Goal: Task Accomplishment & Management: Use online tool/utility

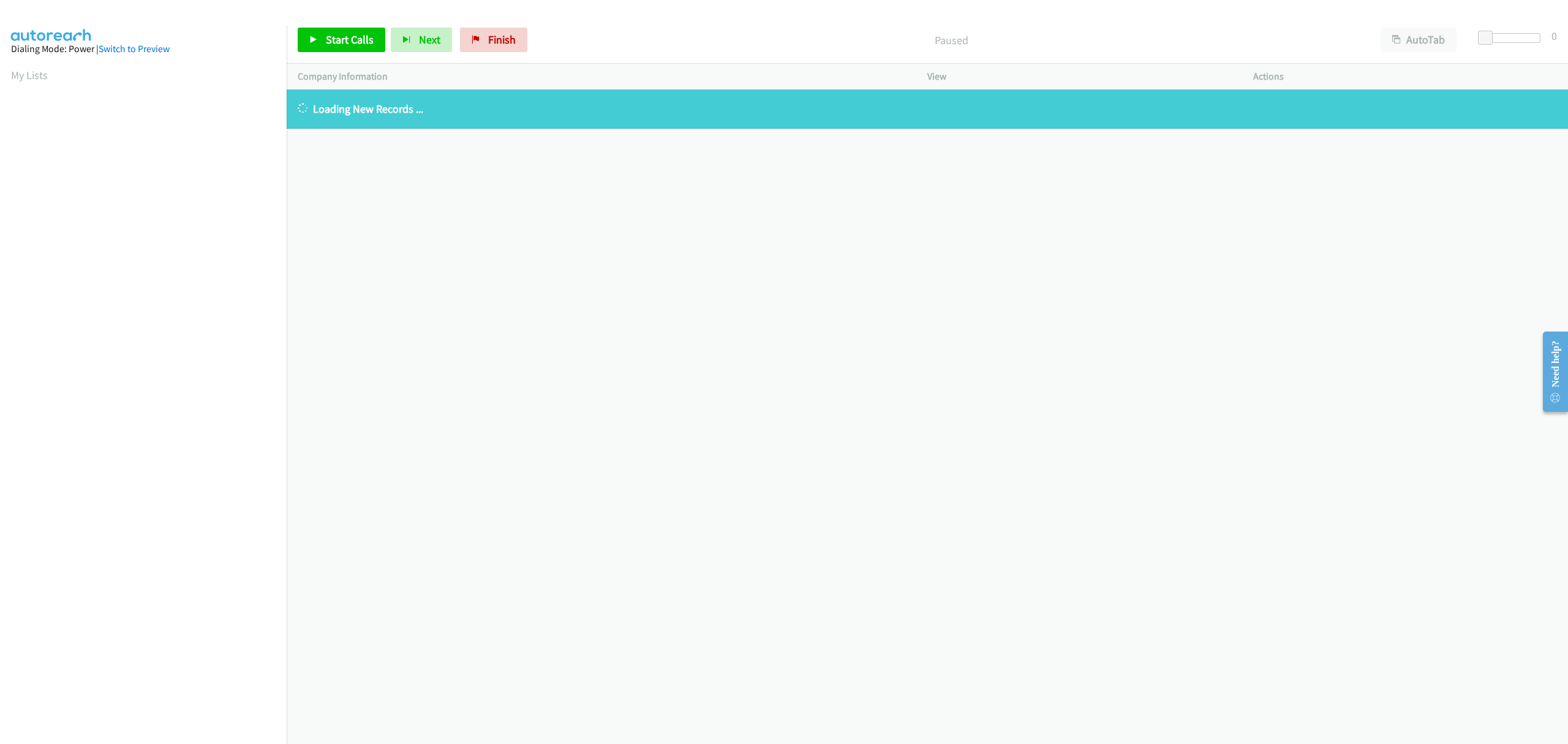
click at [491, 34] on span "Finish" at bounding box center [502, 39] width 27 height 14
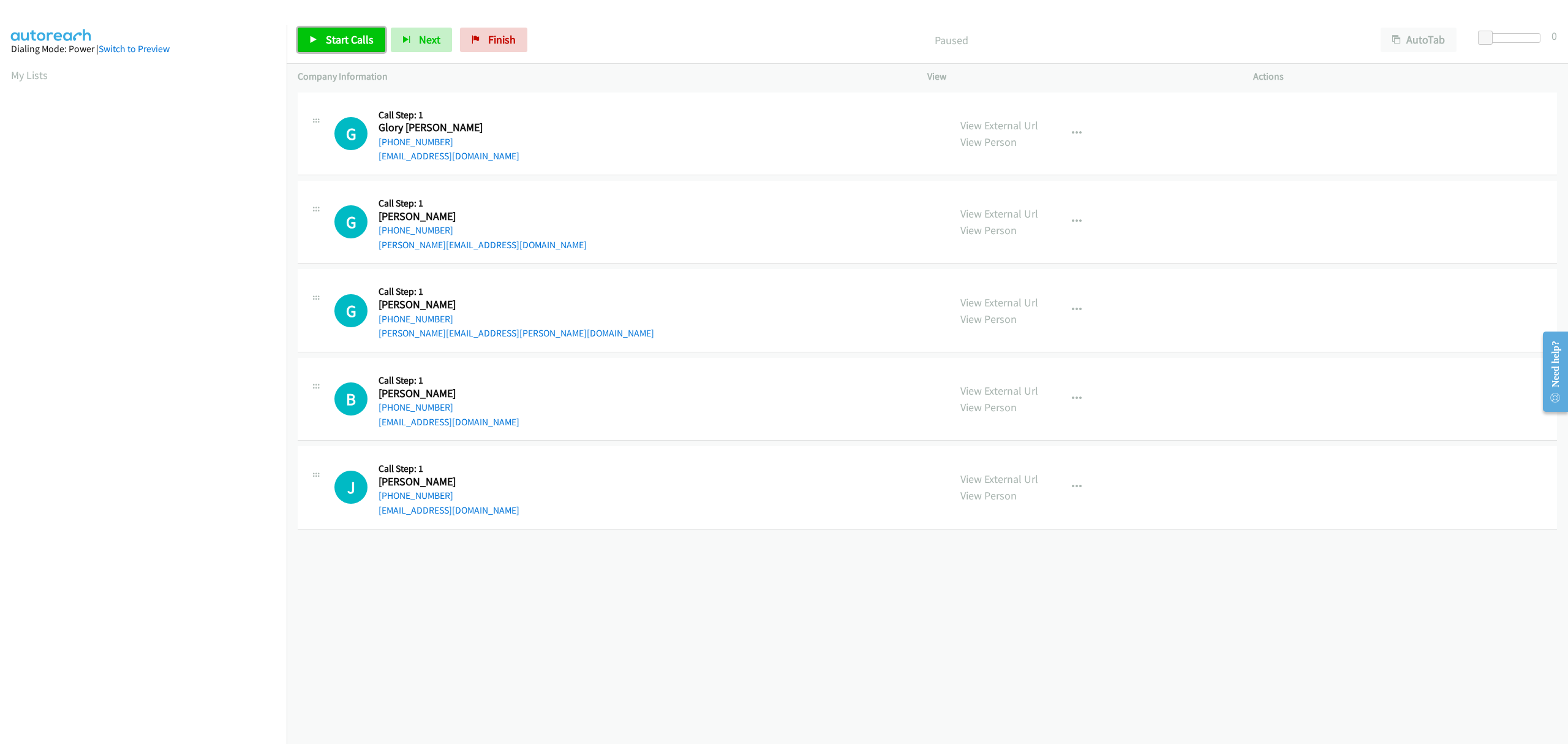
click at [348, 35] on span "Start Calls" at bounding box center [350, 39] width 48 height 14
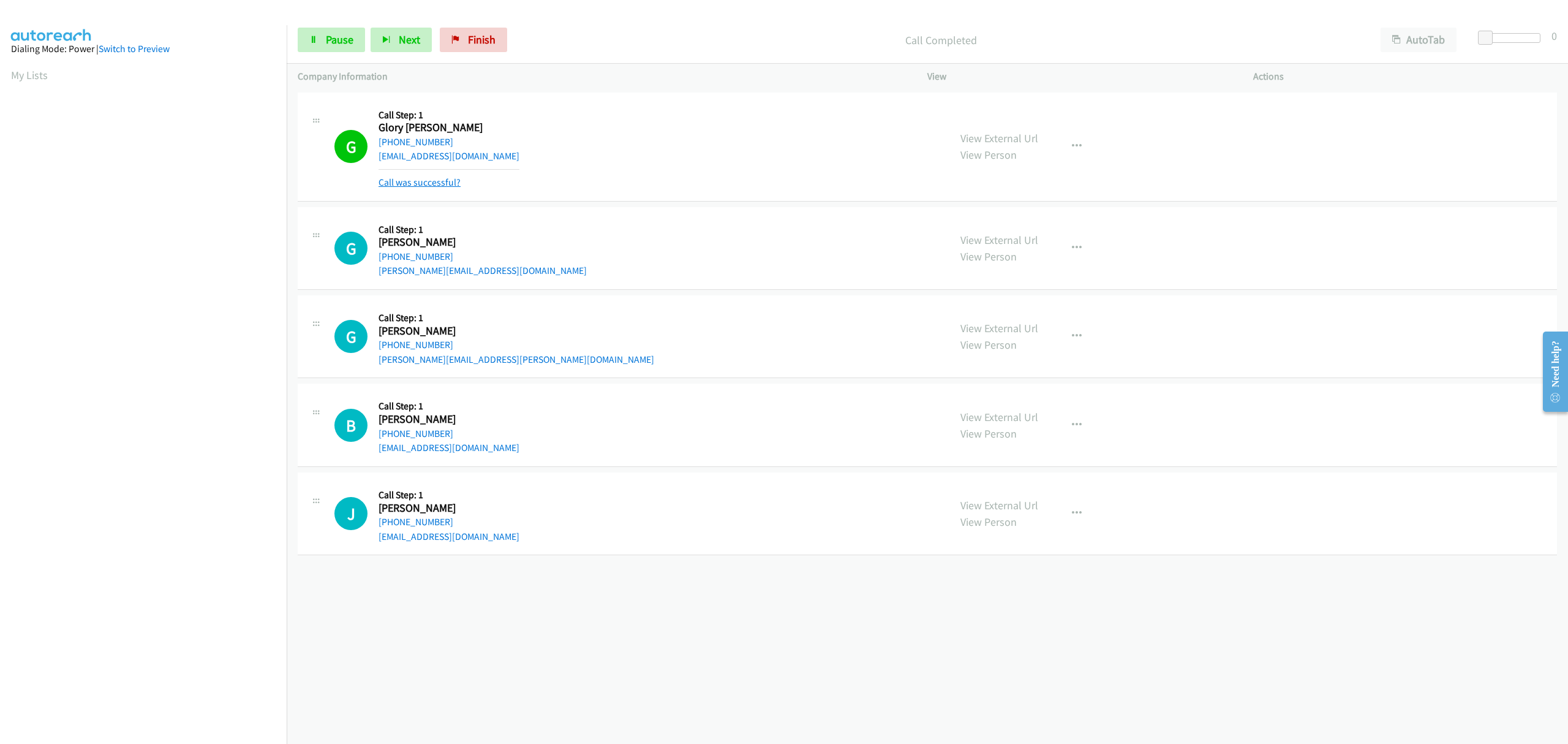
click at [449, 177] on link "Call was successful?" at bounding box center [419, 182] width 82 height 12
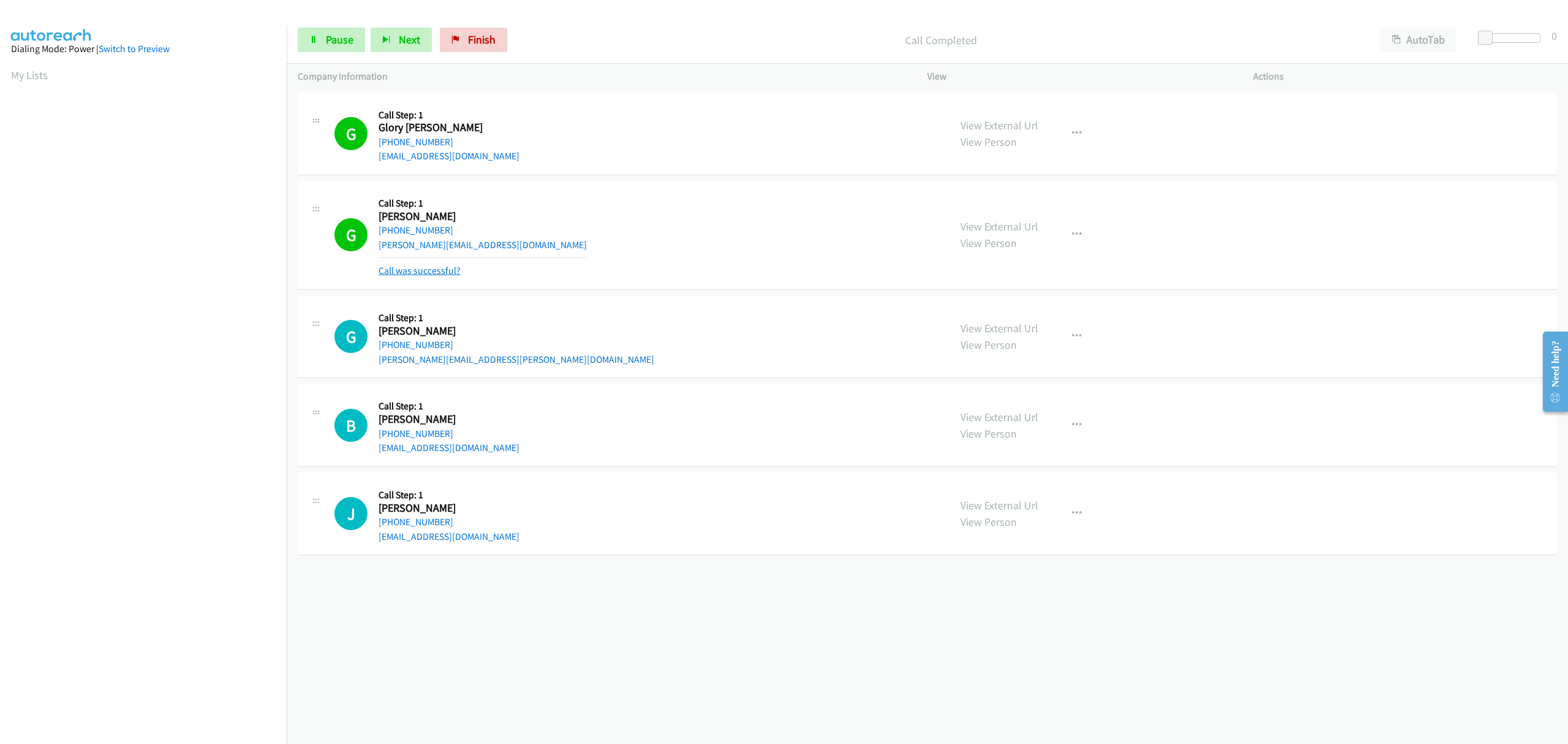
click at [419, 269] on link "Call was successful?" at bounding box center [419, 270] width 82 height 12
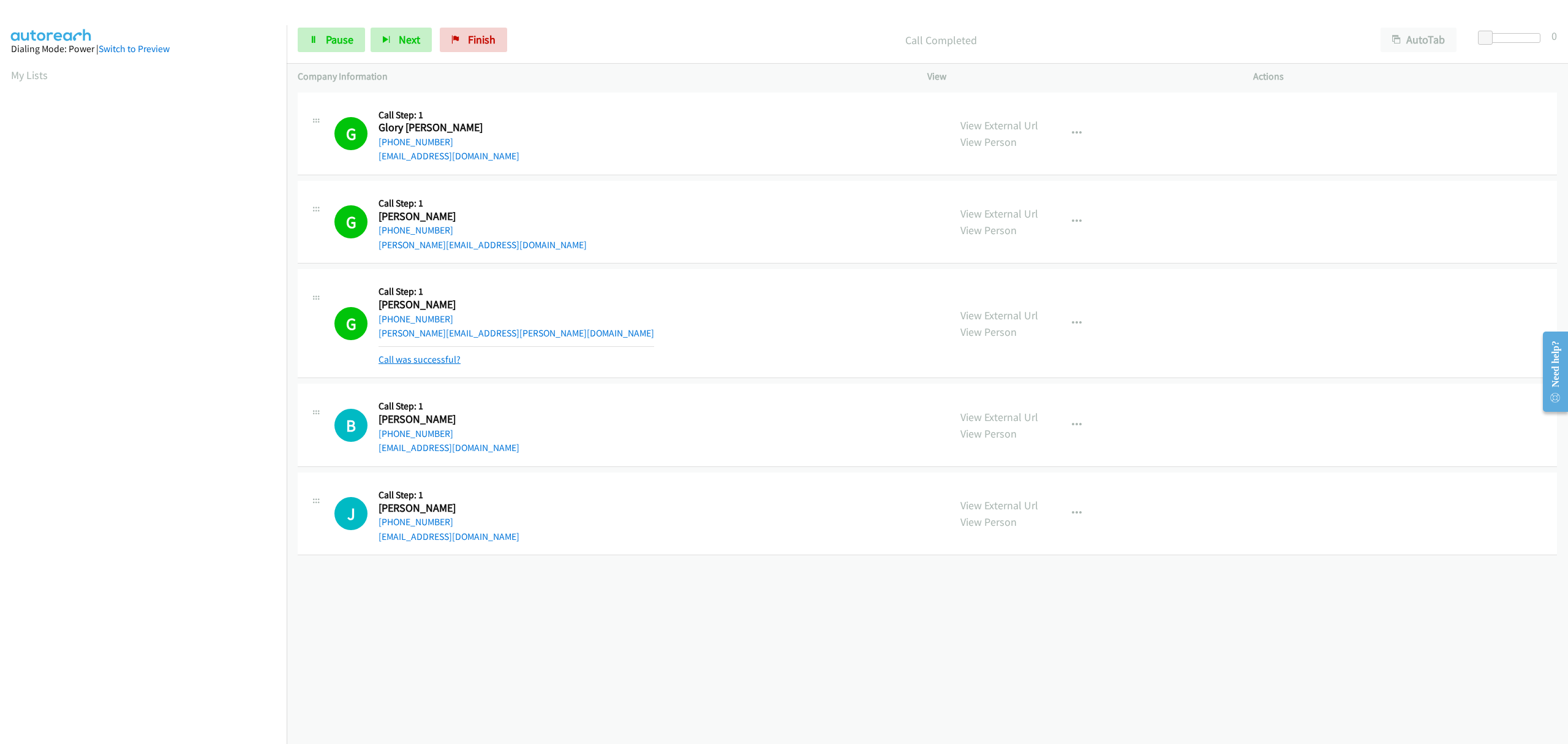
click at [420, 358] on link "Call was successful?" at bounding box center [419, 359] width 82 height 12
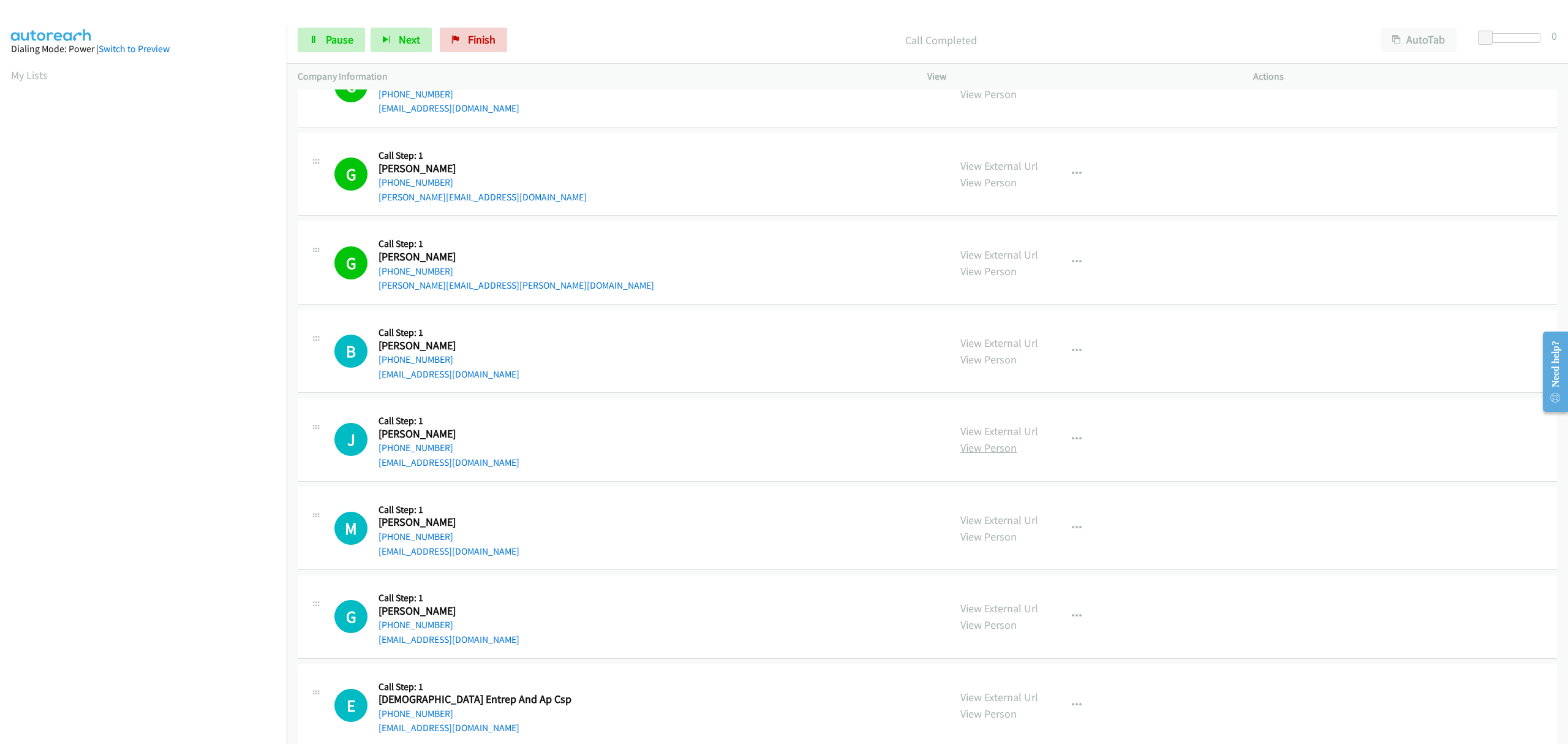
scroll to position [72, 0]
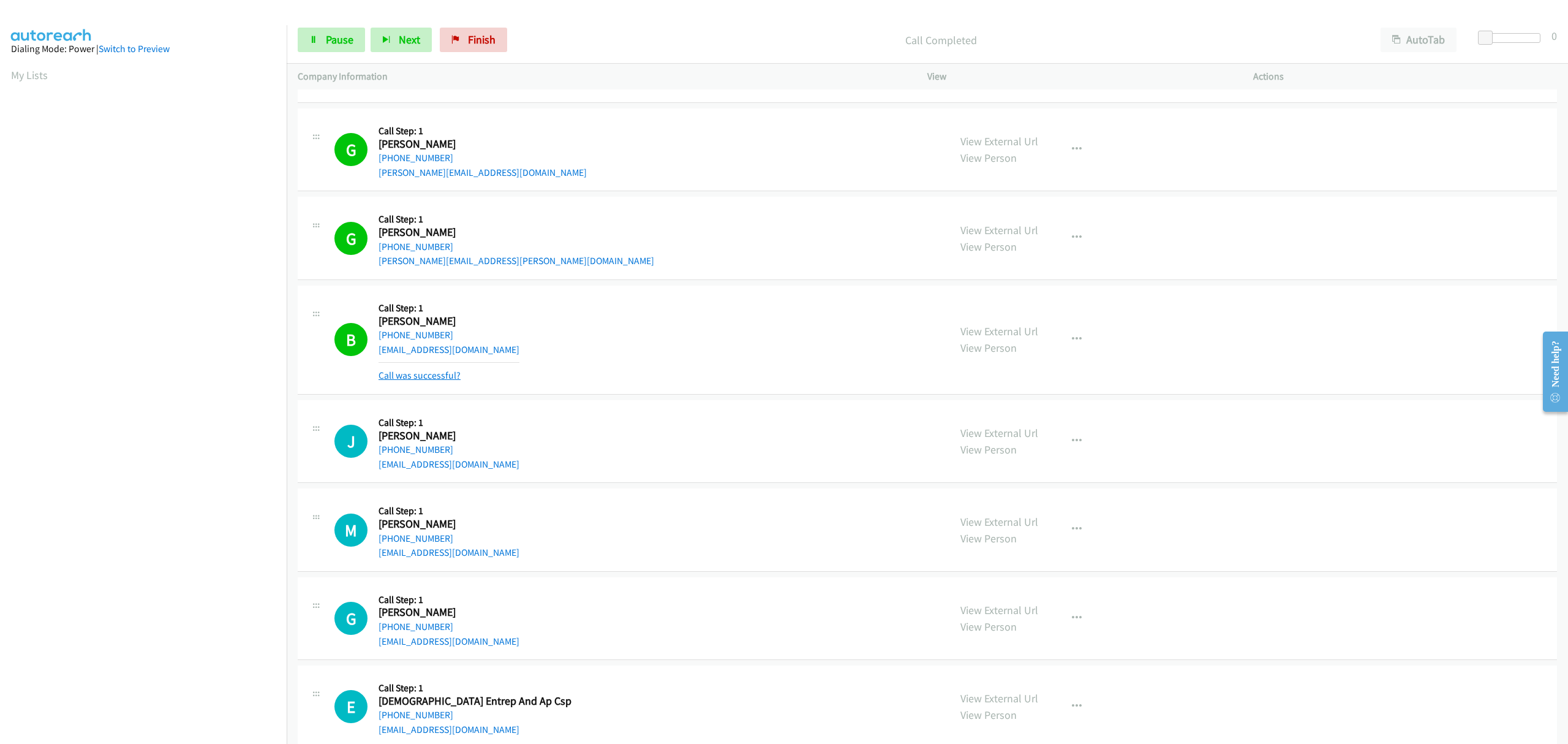
click at [434, 376] on link "Call was successful?" at bounding box center [419, 375] width 82 height 12
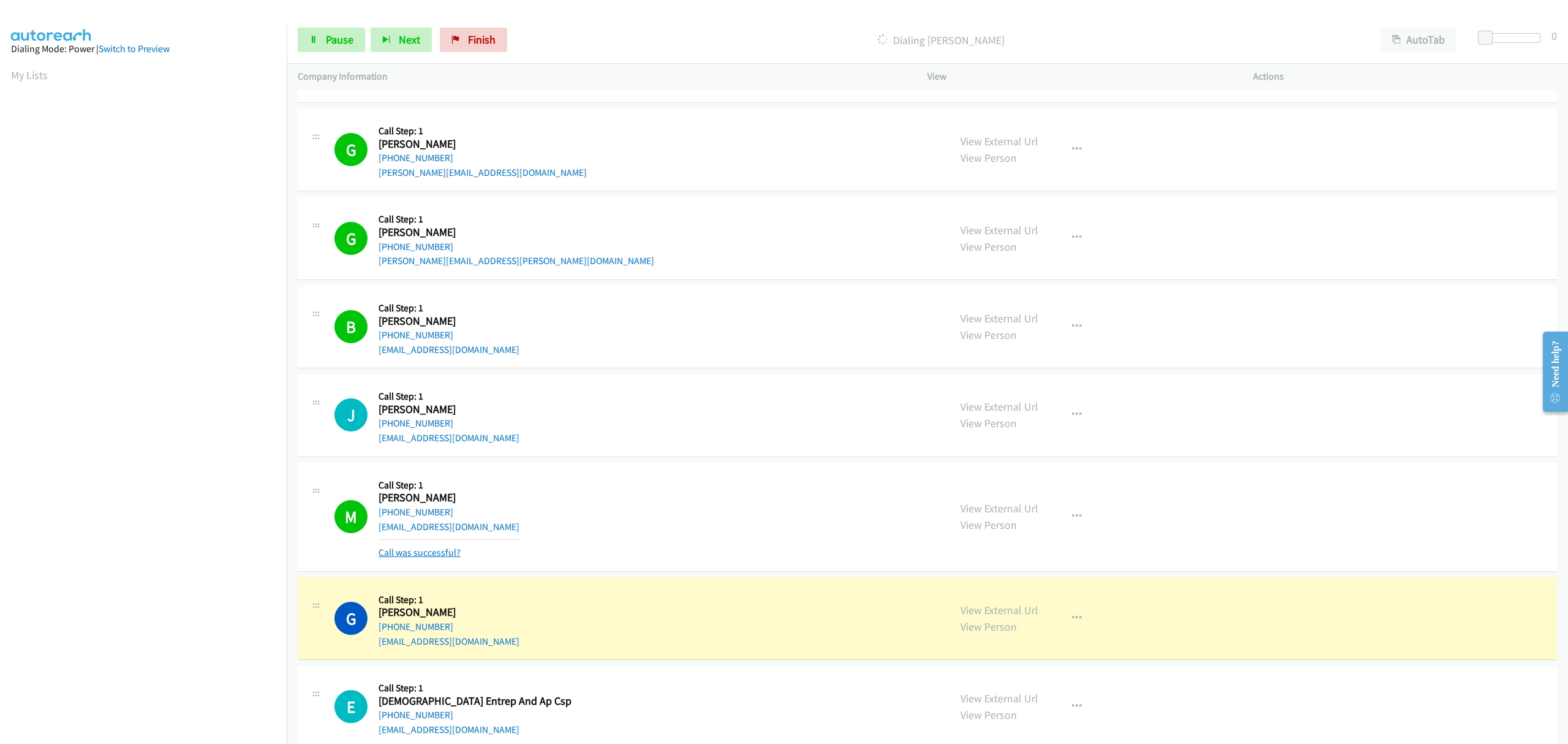
click at [434, 552] on link "Call was successful?" at bounding box center [419, 552] width 82 height 12
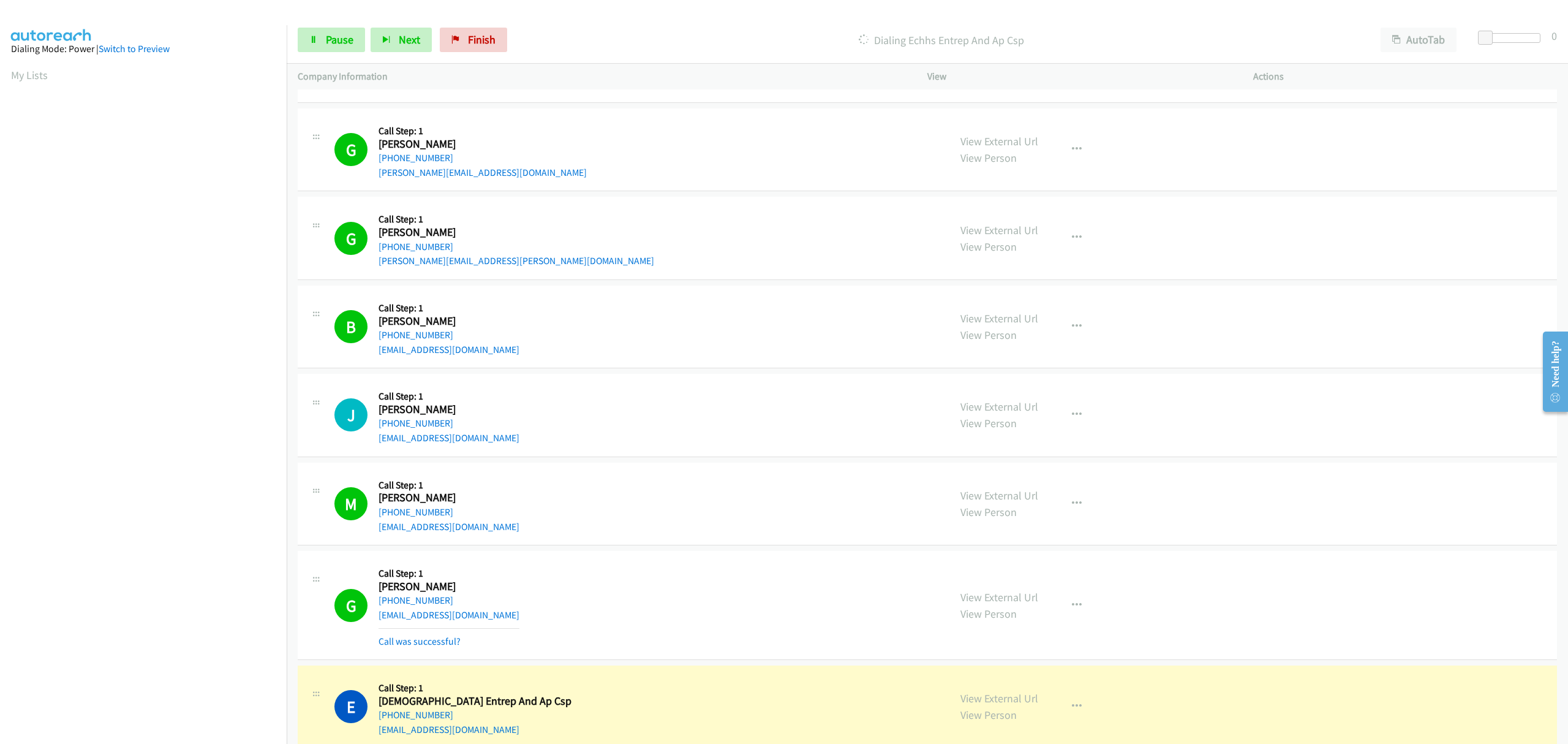
click at [442, 636] on link "Call was successful?" at bounding box center [419, 641] width 82 height 12
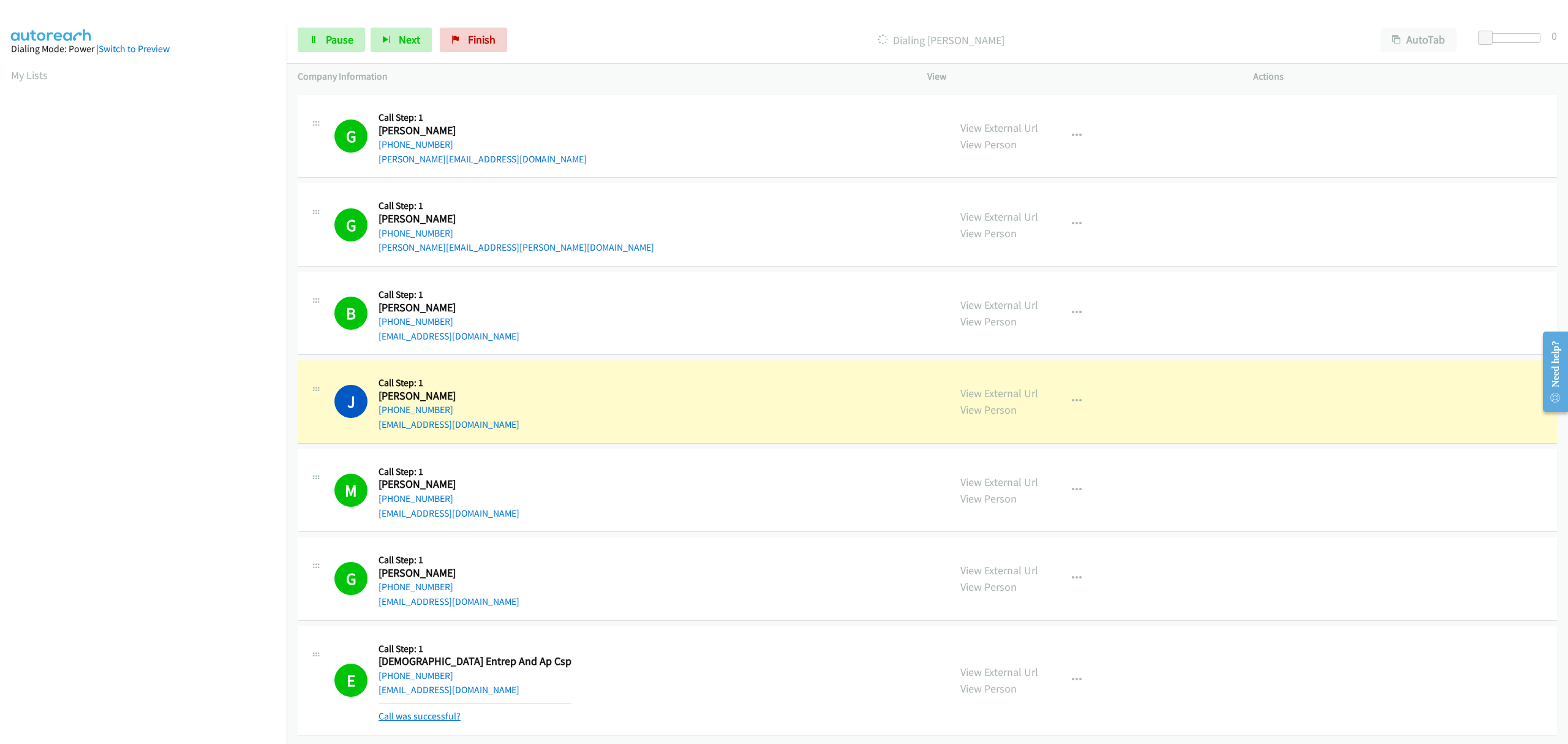
click at [434, 710] on link "Call was successful?" at bounding box center [419, 716] width 82 height 12
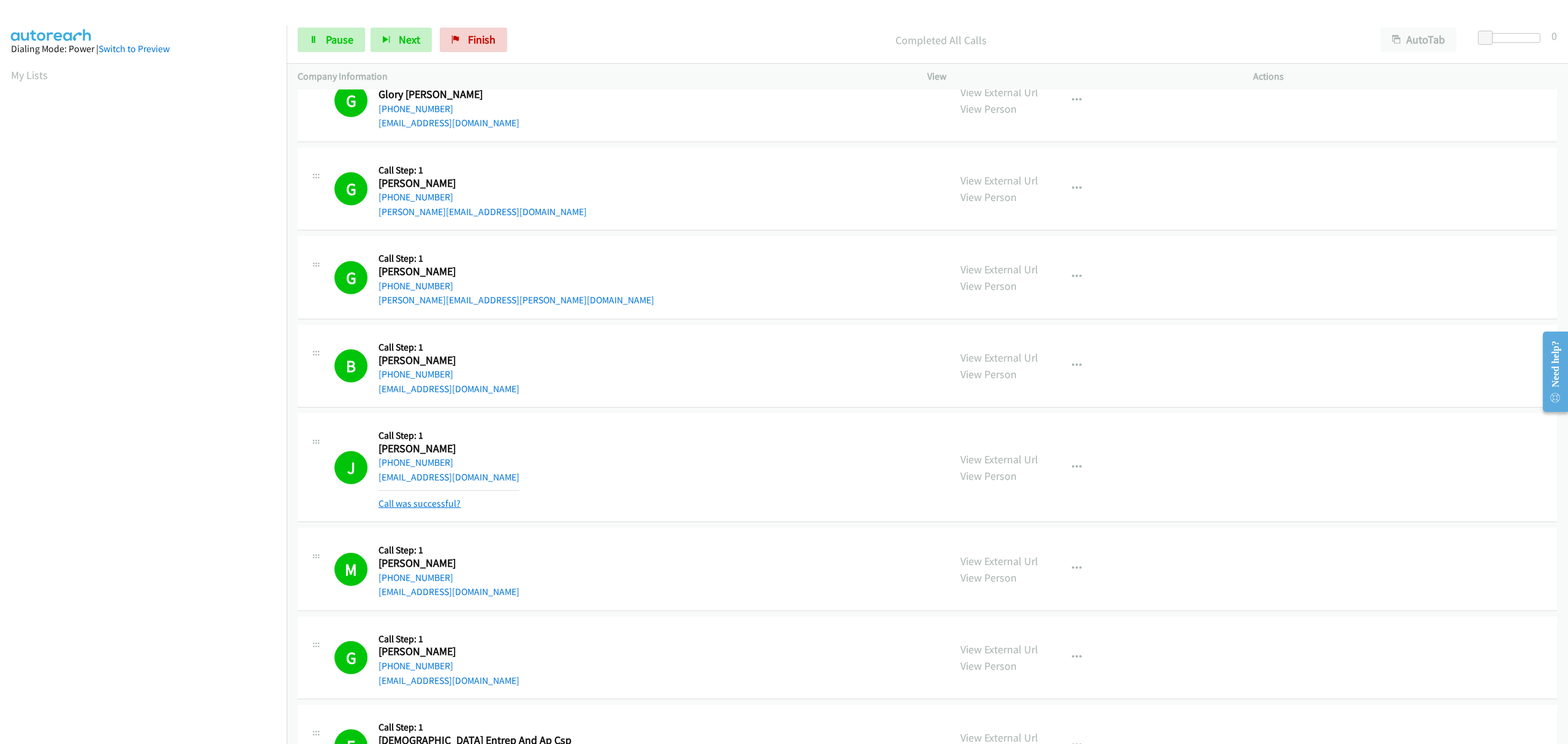
click at [430, 503] on link "Call was successful?" at bounding box center [419, 503] width 82 height 12
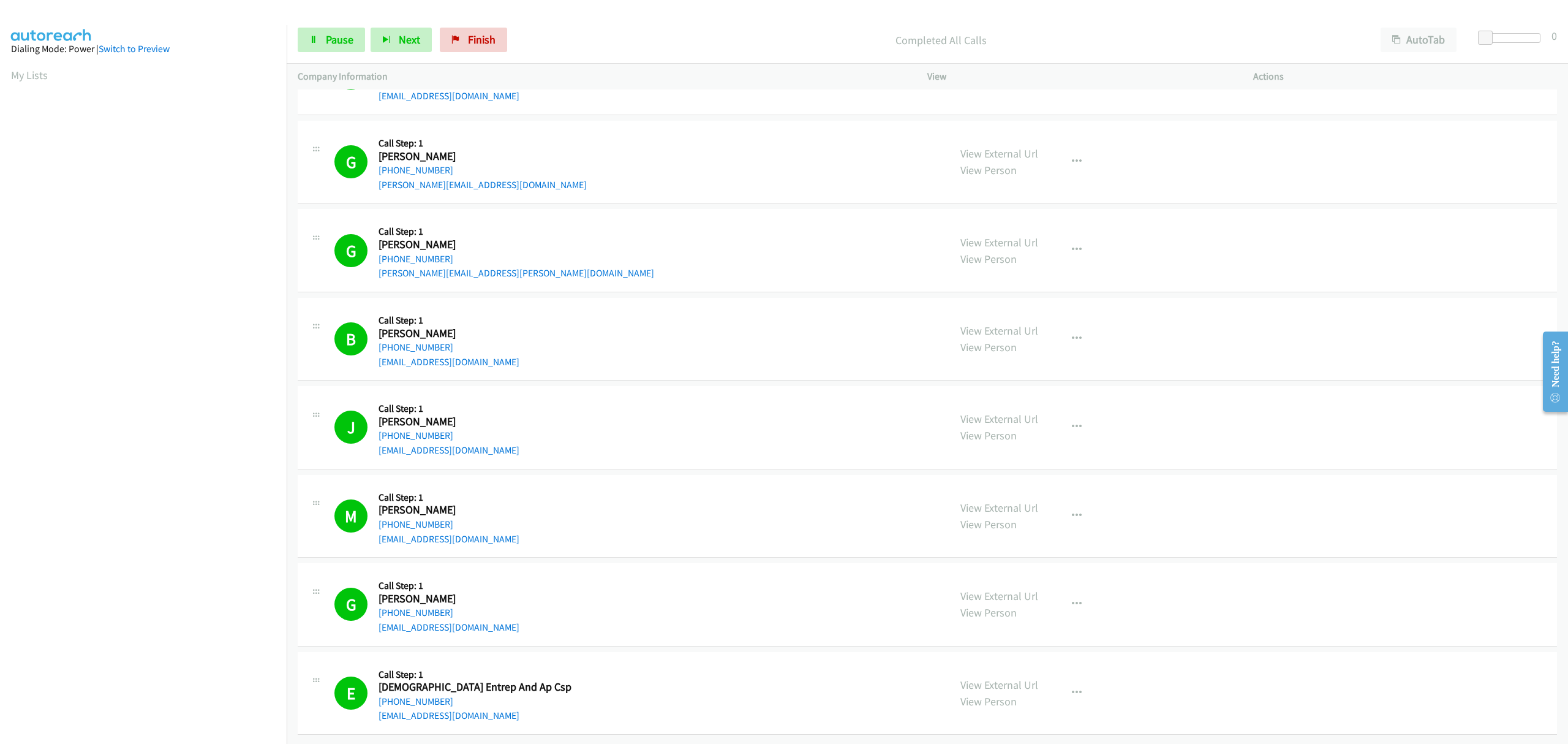
scroll to position [0, 0]
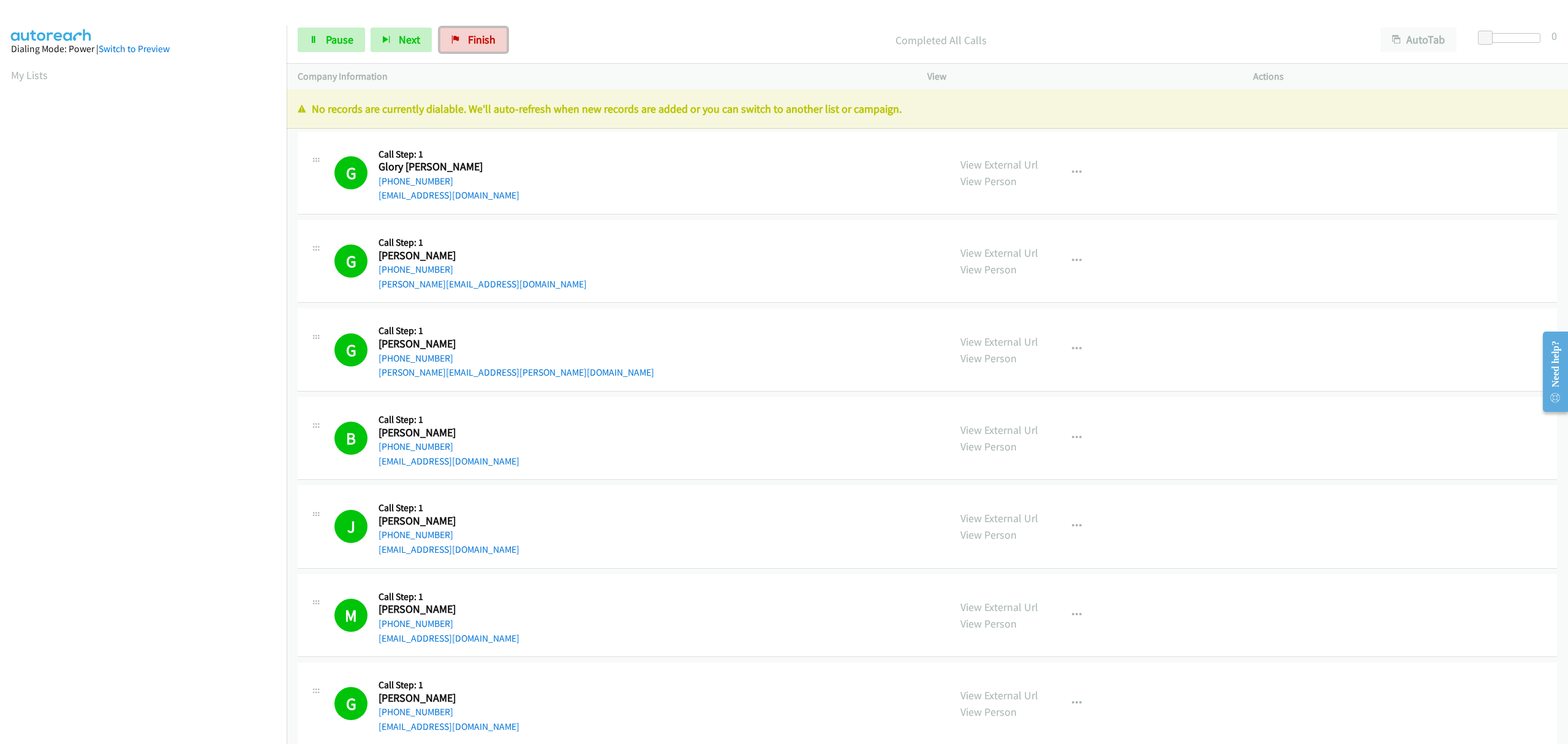
drag, startPoint x: 474, startPoint y: 36, endPoint x: 372, endPoint y: 349, distance: 329.2
click at [474, 36] on span "Finish" at bounding box center [481, 39] width 27 height 14
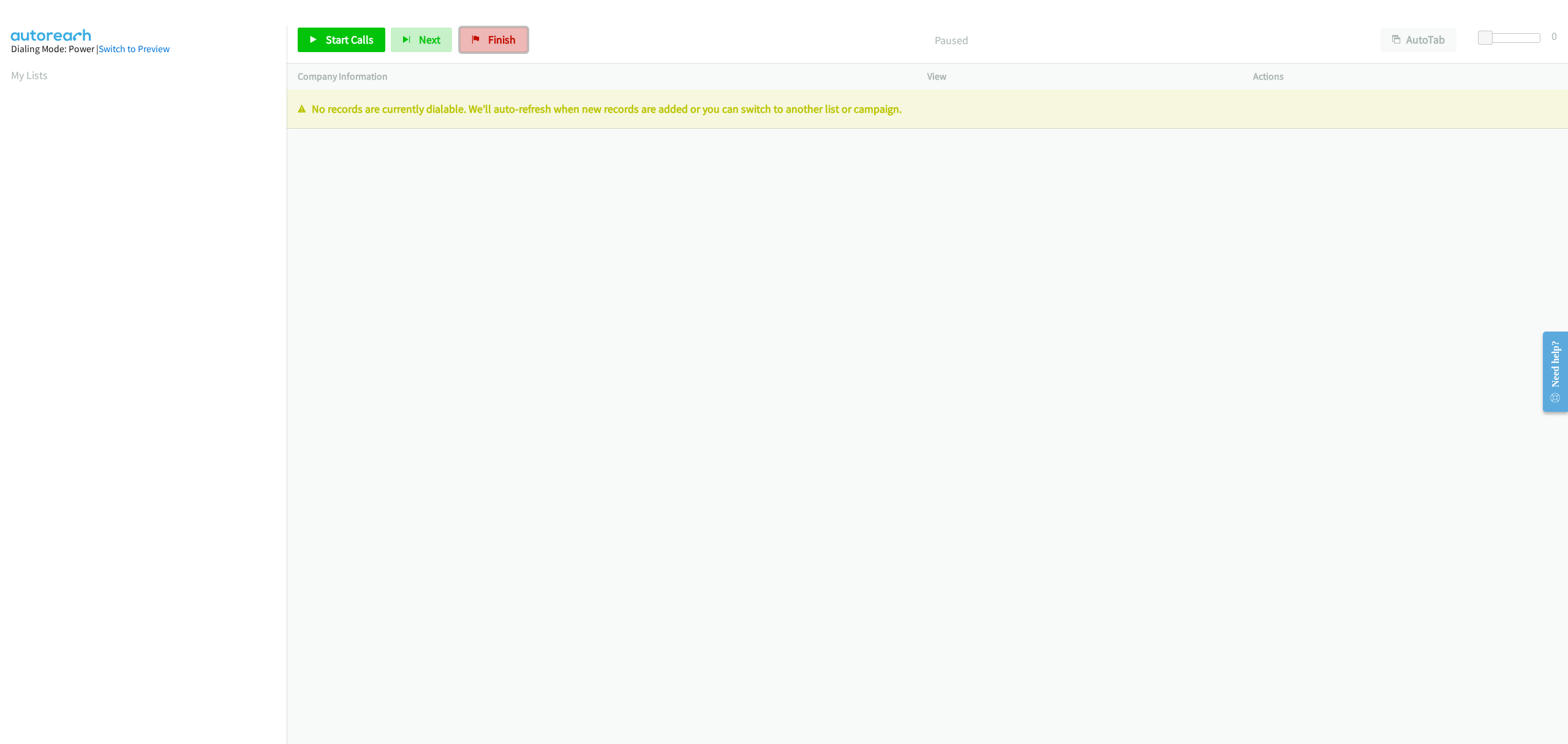
click at [488, 34] on span "Finish" at bounding box center [502, 39] width 27 height 14
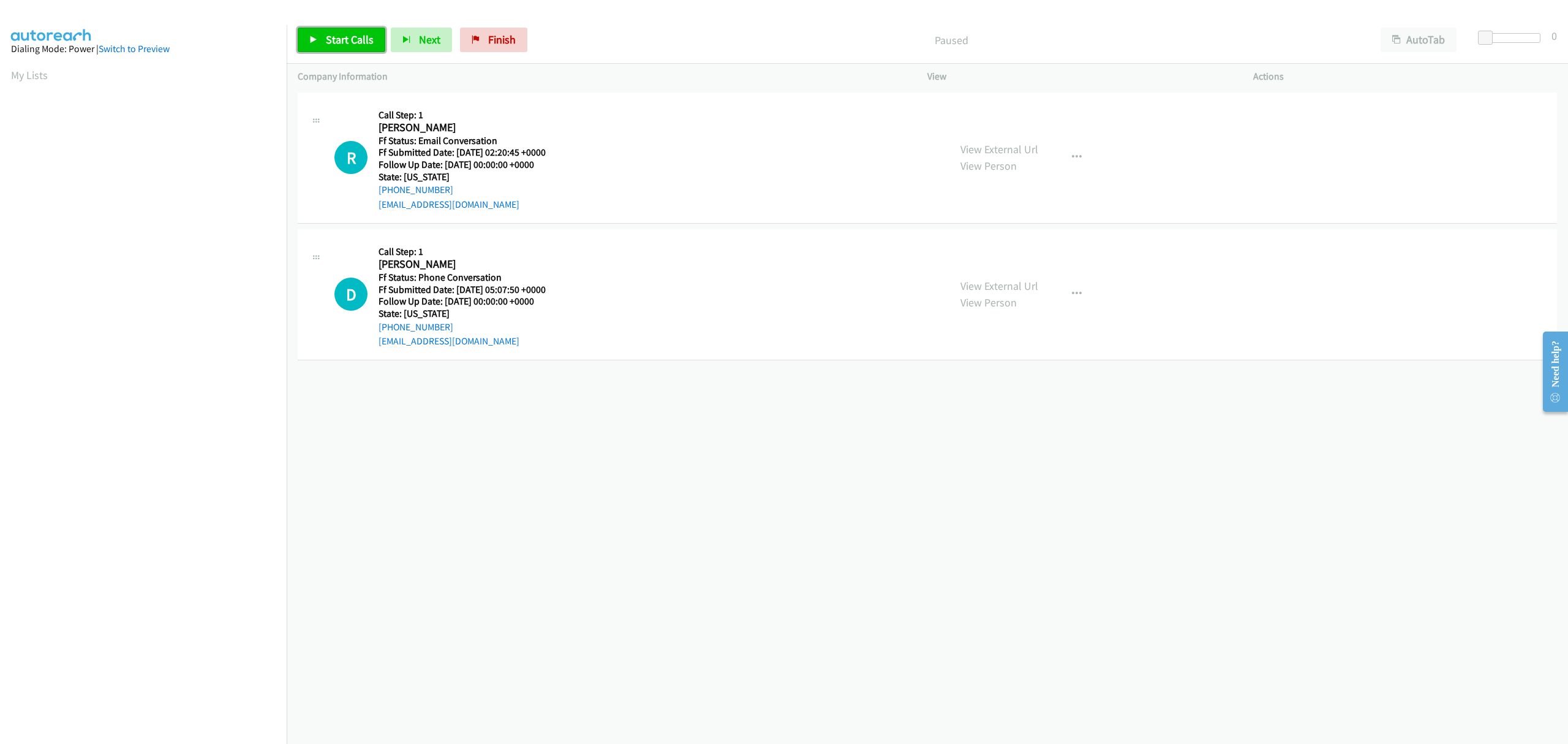
click at [326, 46] on span "Start Calls" at bounding box center [350, 39] width 48 height 14
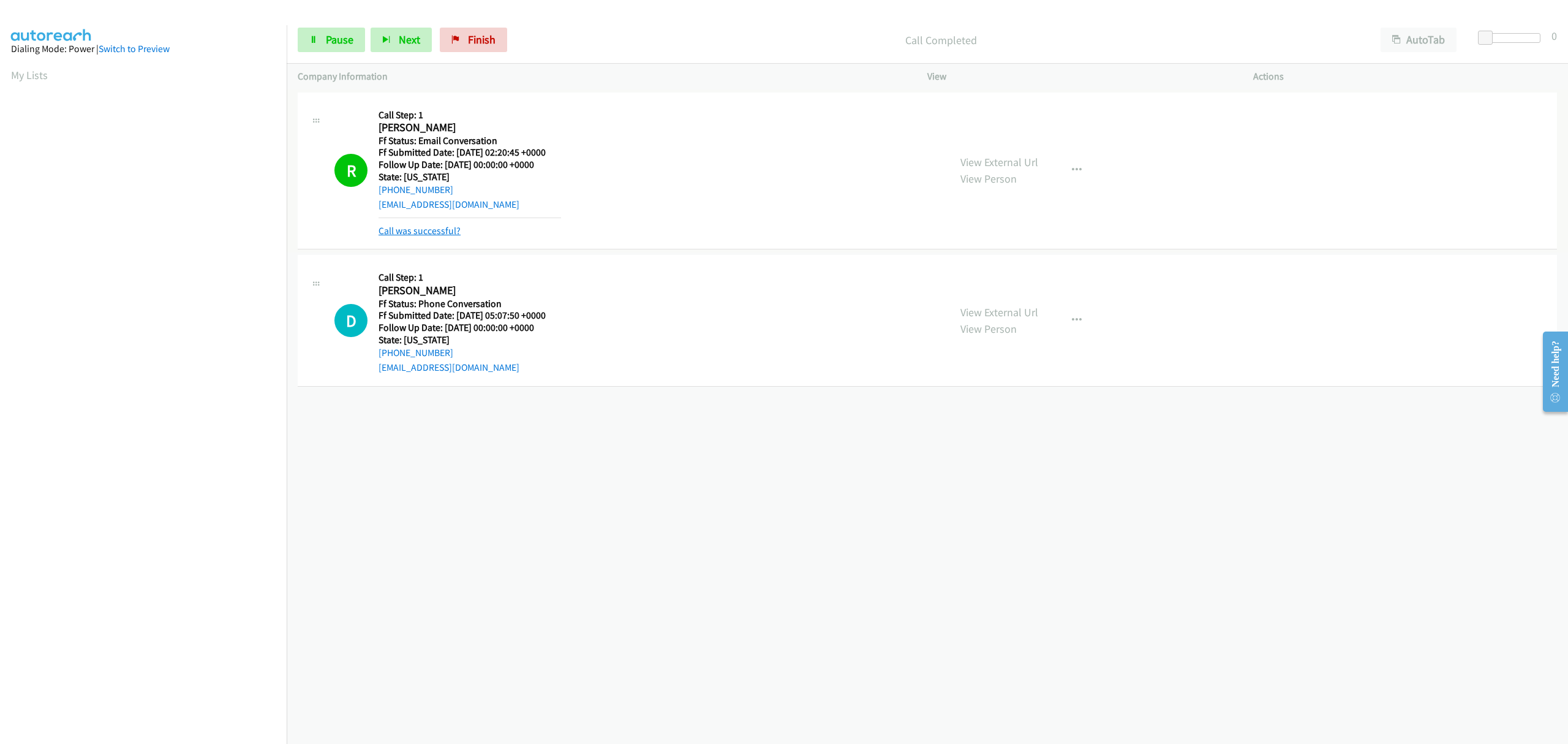
click at [446, 226] on link "Call was successful?" at bounding box center [419, 231] width 82 height 12
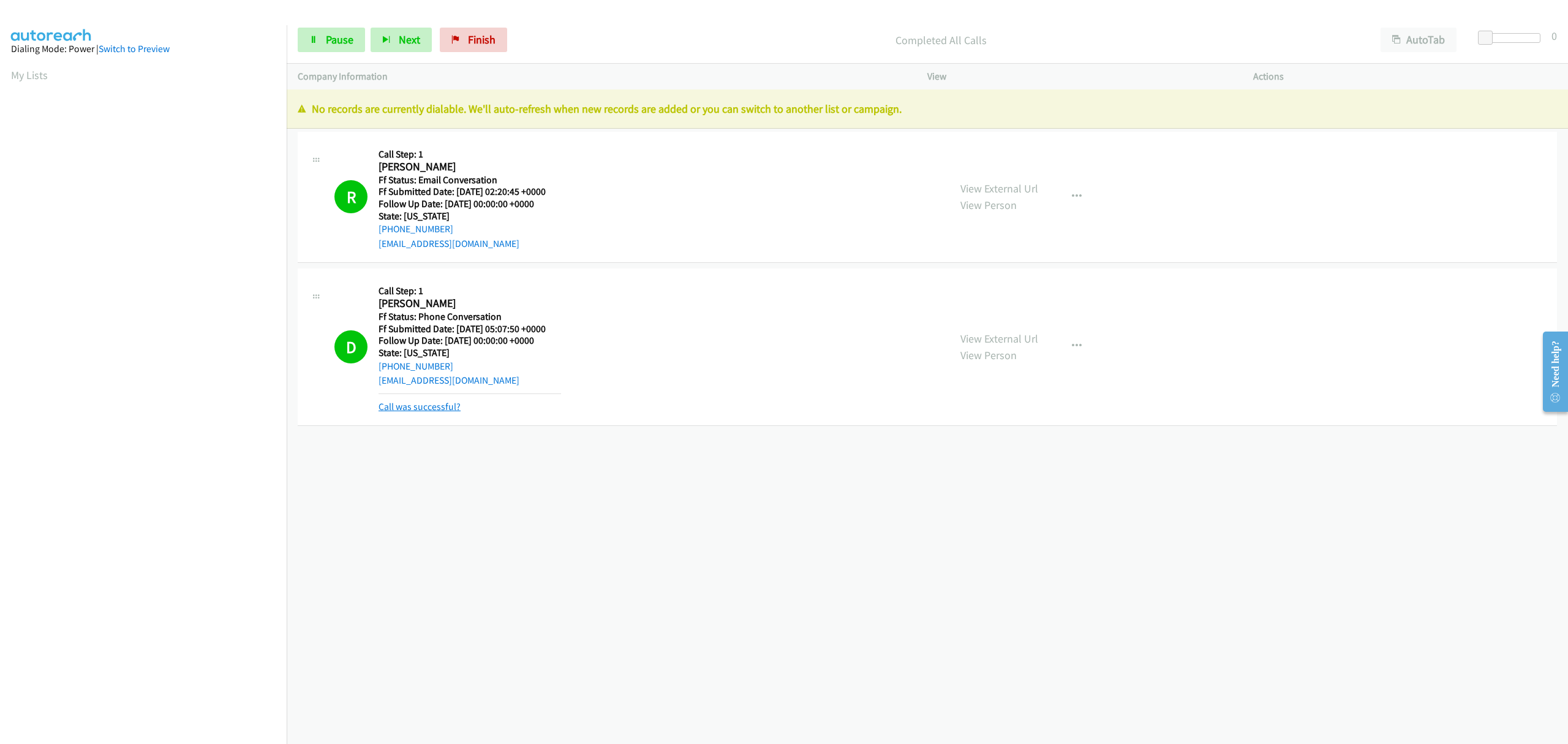
click at [427, 405] on link "Call was successful?" at bounding box center [419, 406] width 82 height 12
drag, startPoint x: 467, startPoint y: 33, endPoint x: 848, endPoint y: 50, distance: 381.4
click at [468, 33] on span "Finish" at bounding box center [481, 39] width 27 height 14
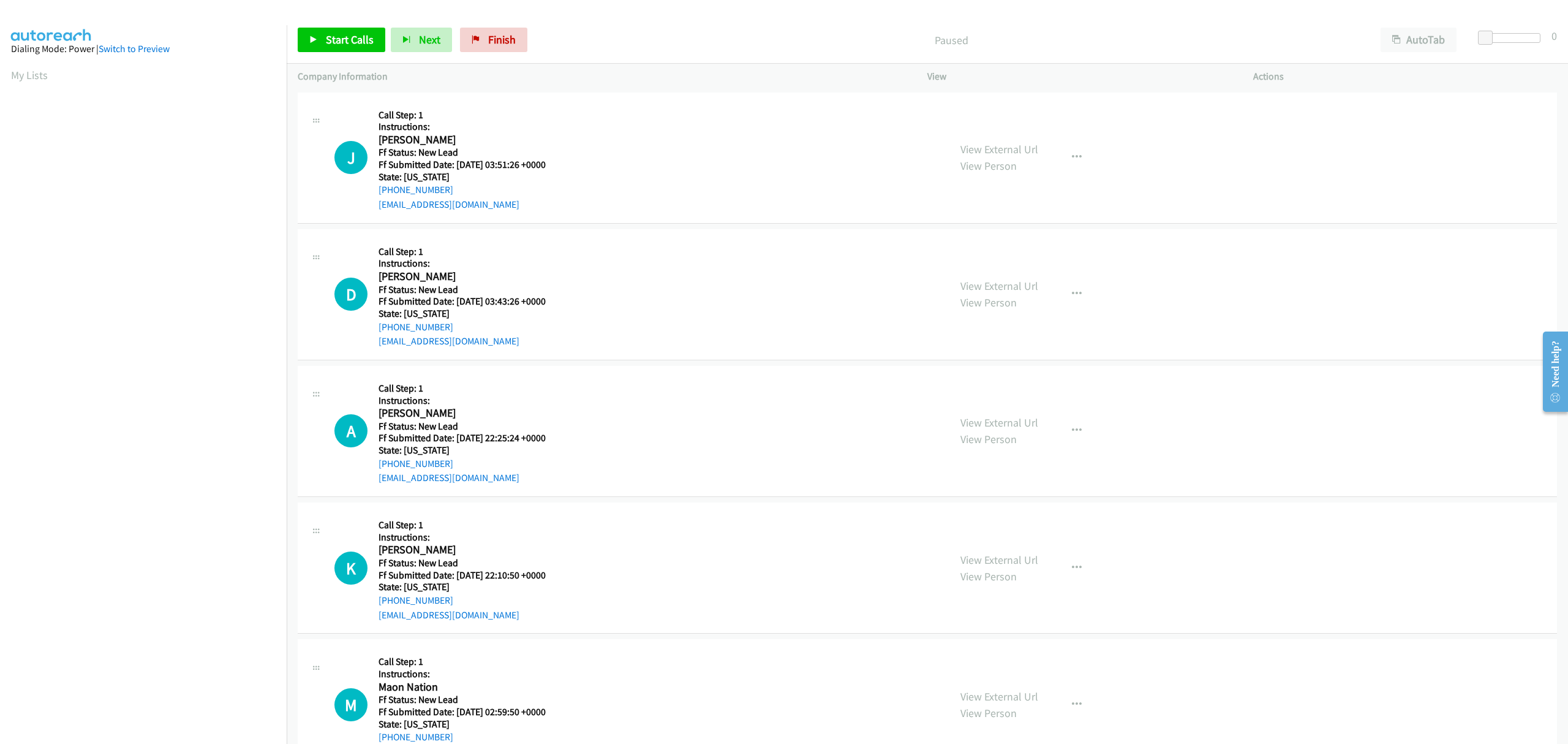
scroll to position [163, 0]
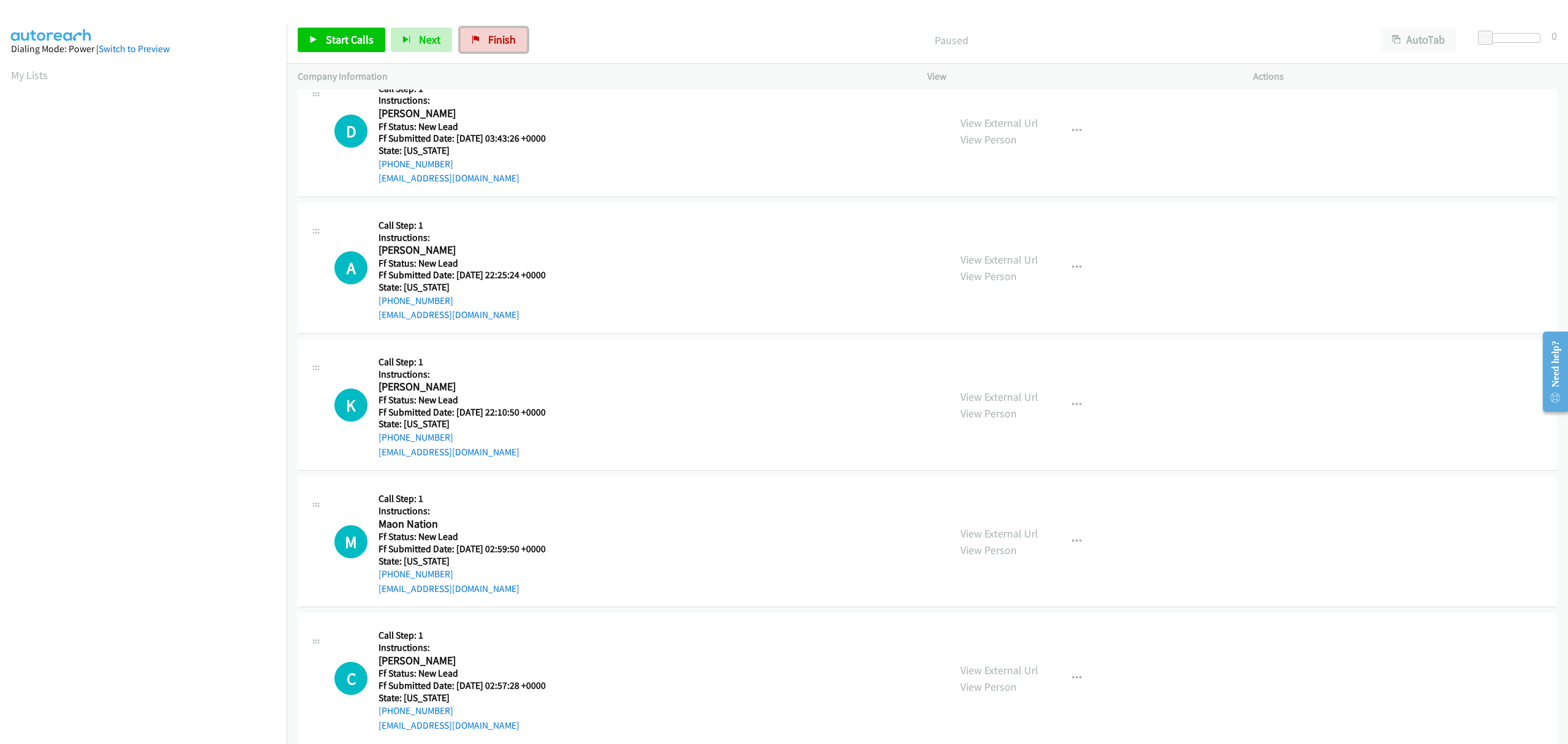
drag, startPoint x: 483, startPoint y: 44, endPoint x: 840, endPoint y: 69, distance: 357.9
click at [483, 44] on link "Finish" at bounding box center [493, 40] width 67 height 25
